Goal: Information Seeking & Learning: Learn about a topic

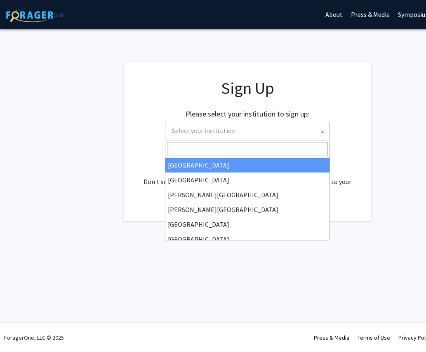
click at [274, 126] on span "Select your institution" at bounding box center [249, 130] width 161 height 17
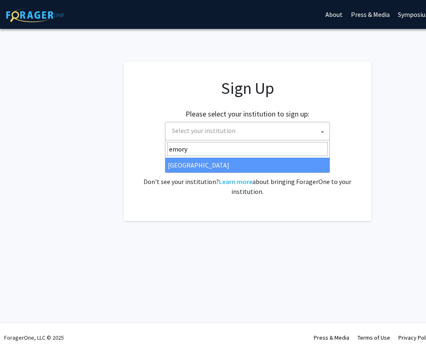
type input "emory"
select select "12"
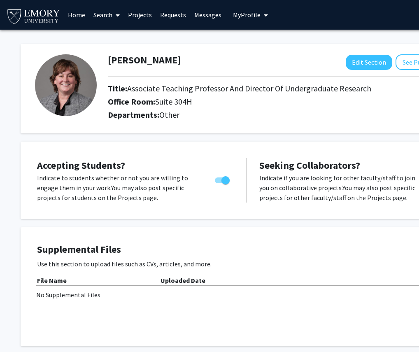
click at [114, 14] on span at bounding box center [115, 15] width 7 height 29
click at [144, 14] on link "Projects" at bounding box center [140, 14] width 32 height 29
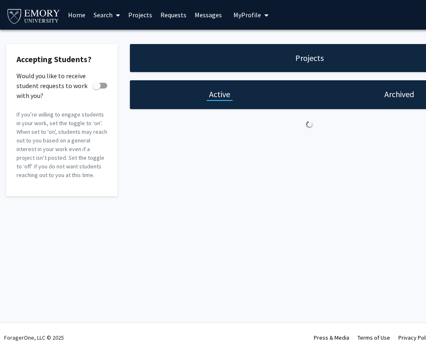
checkbox input "true"
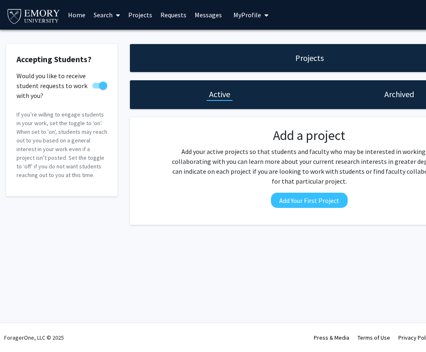
click at [108, 15] on link "Search" at bounding box center [106, 14] width 35 height 29
click at [77, 14] on link "Home" at bounding box center [77, 14] width 26 height 29
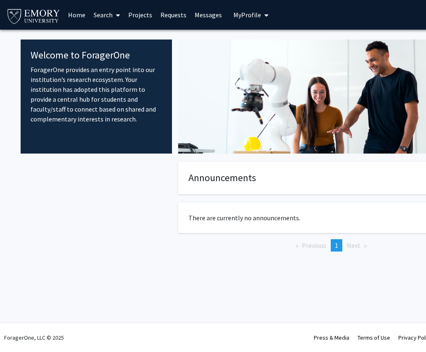
click at [104, 16] on link "Search" at bounding box center [106, 14] width 35 height 29
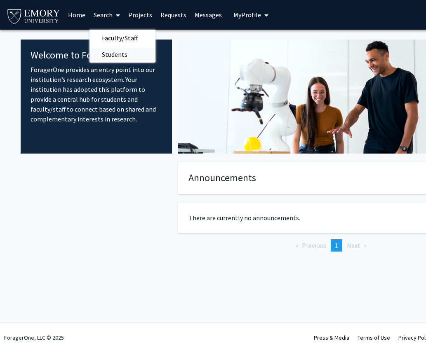
click at [110, 55] on span "Students" at bounding box center [114, 54] width 50 height 16
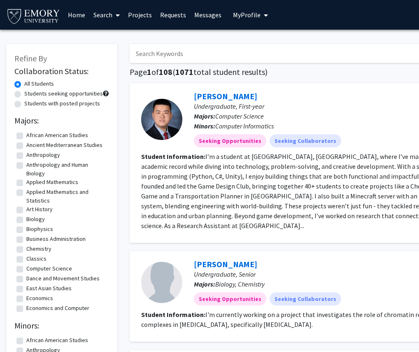
click at [101, 18] on link "Search" at bounding box center [106, 14] width 35 height 29
click at [108, 37] on span "Faculty/Staff" at bounding box center [119, 38] width 61 height 16
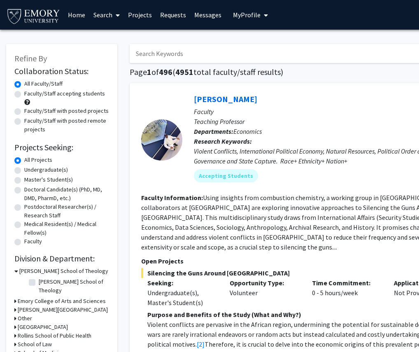
click at [24, 95] on label "Faculty/Staff accepting students" at bounding box center [64, 93] width 81 height 9
click at [24, 95] on input "Faculty/Staff accepting students" at bounding box center [26, 91] width 5 height 5
radio input "true"
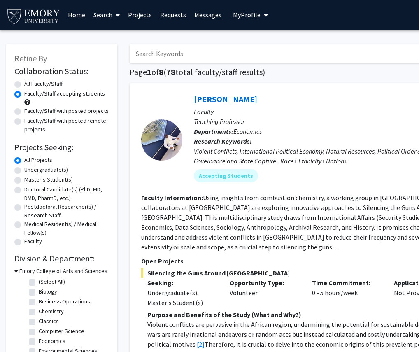
click at [24, 170] on label "Undergraduate(s)" at bounding box center [46, 170] width 44 height 9
click at [24, 170] on input "Undergraduate(s)" at bounding box center [26, 168] width 5 height 5
radio input "true"
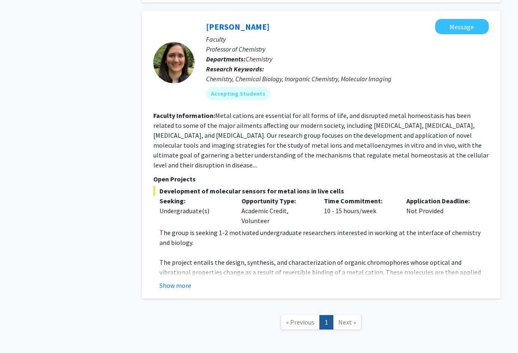
scroll to position [1686, 0]
